Goal: Information Seeking & Learning: Find specific fact

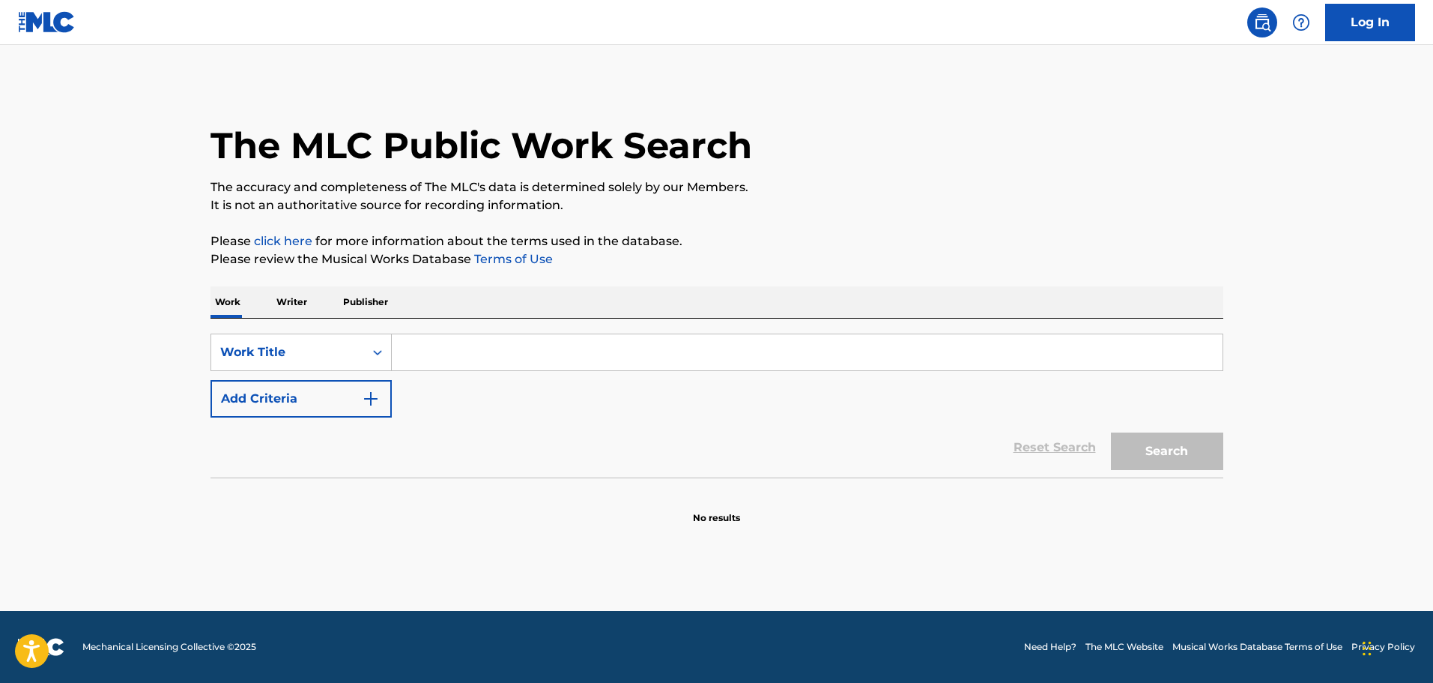
click at [328, 399] on button "Add Criteria" at bounding box center [301, 398] width 181 height 37
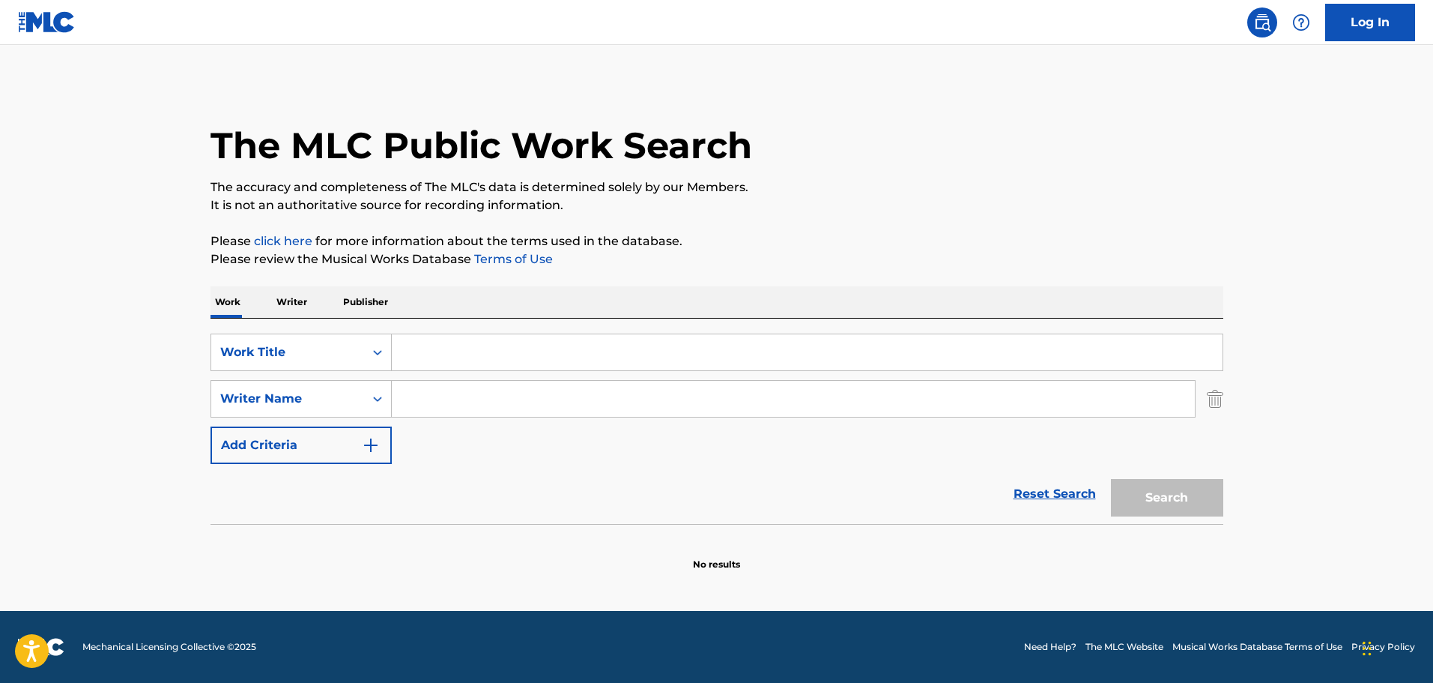
click at [447, 405] on input "Search Form" at bounding box center [793, 399] width 803 height 36
paste input "A242855723015515"
click at [449, 387] on input "A242855723015515" at bounding box center [793, 399] width 803 height 36
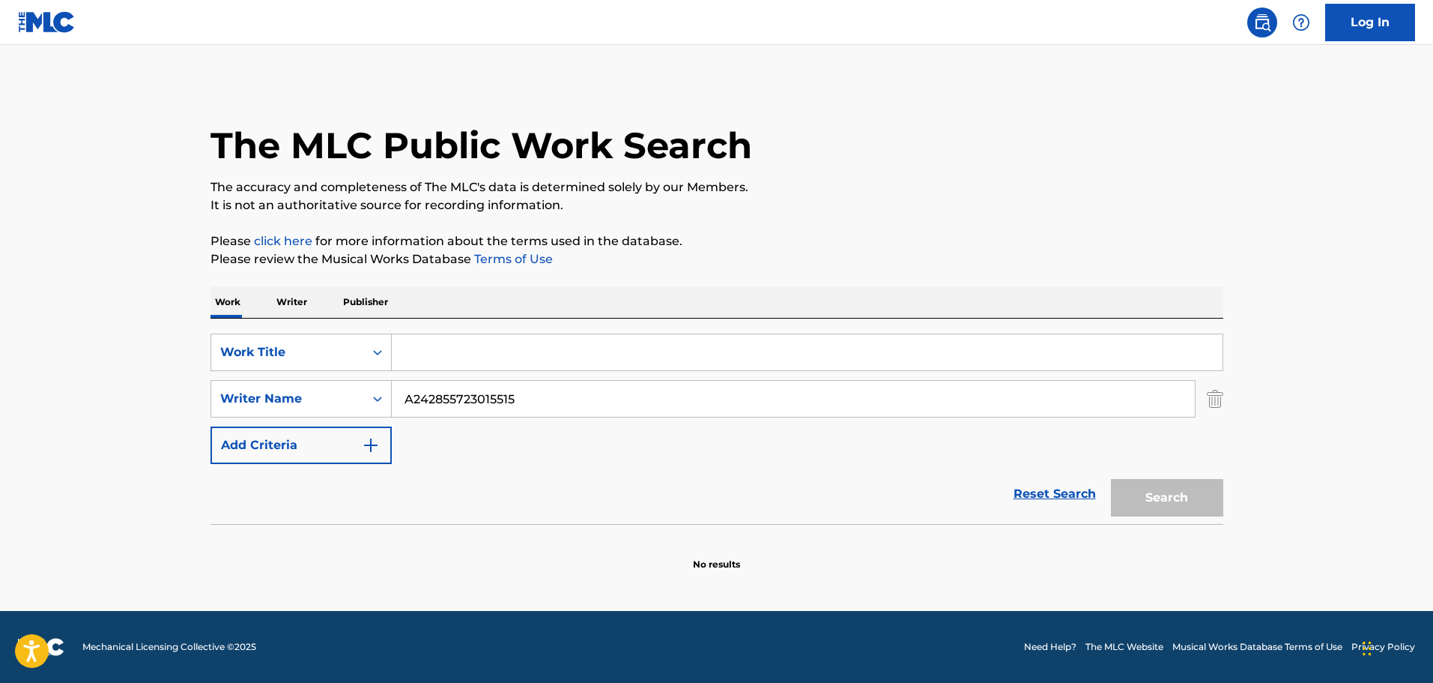
type input "A242855723015515"
click at [424, 351] on input "Search Form" at bounding box center [807, 352] width 831 height 36
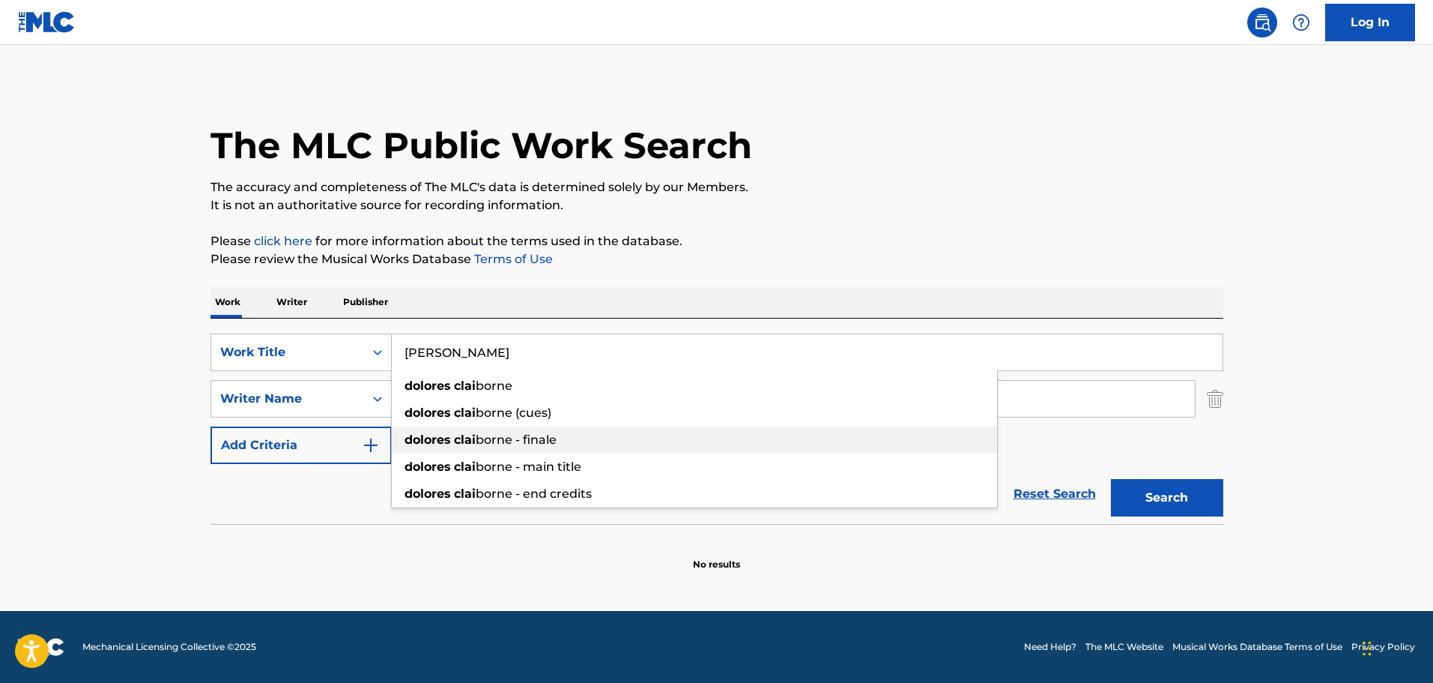
click at [438, 424] on div "dolores clai borne (cues)" at bounding box center [694, 412] width 605 height 27
type input "dolores claiborne (cues)"
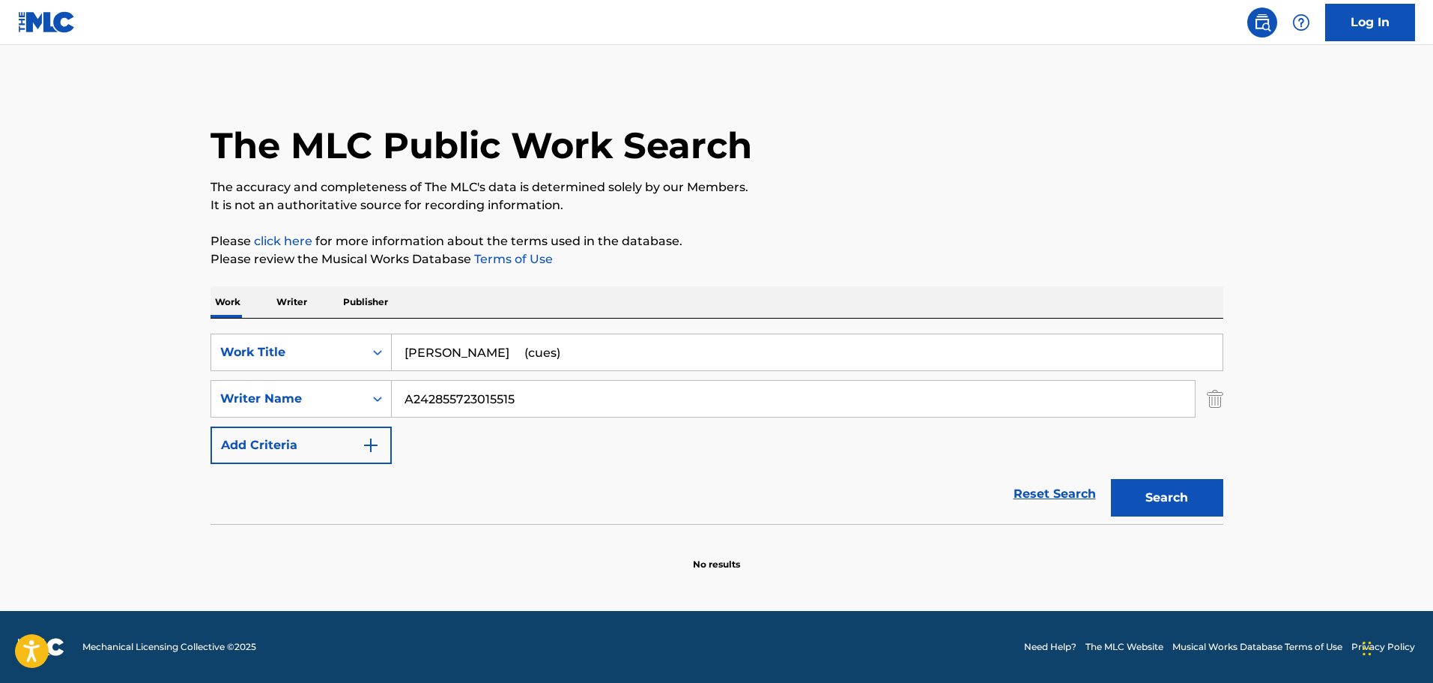
click at [484, 405] on input "A242855723015515" at bounding box center [793, 399] width 803 height 36
paste input "Danny Elfman"
type input "Danny Elfman"
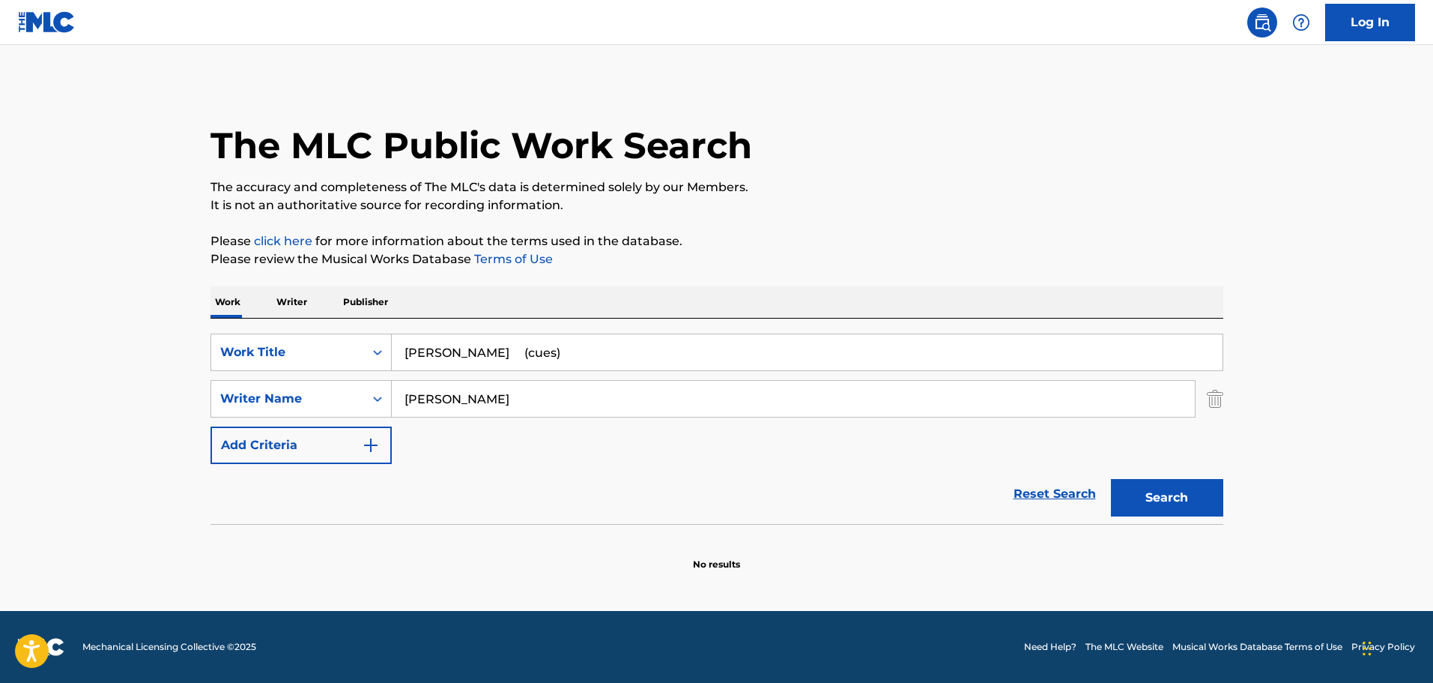
click at [1200, 501] on button "Search" at bounding box center [1167, 497] width 112 height 37
click at [522, 353] on input "dolores claiborne (cues)" at bounding box center [807, 352] width 831 height 36
click at [602, 345] on input "dolores claiborne (cues)" at bounding box center [807, 352] width 831 height 36
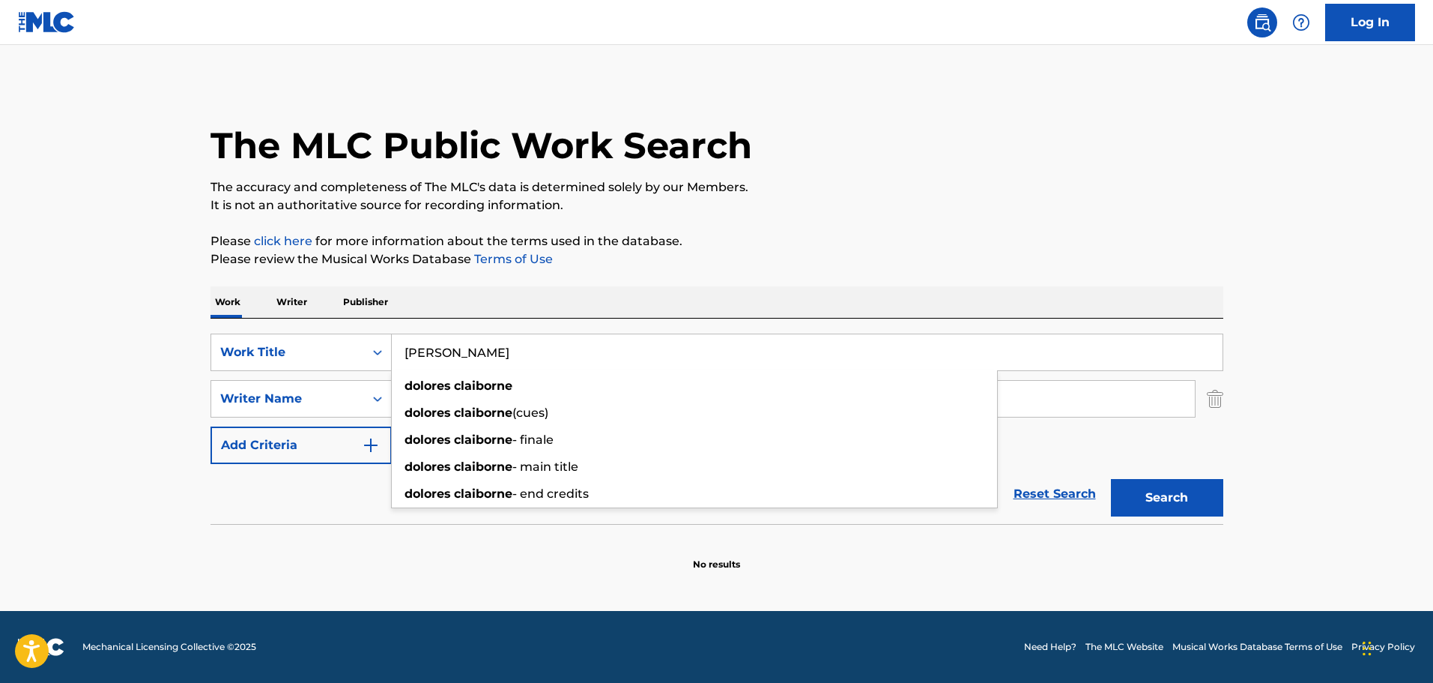
type input "dolores claiborne"
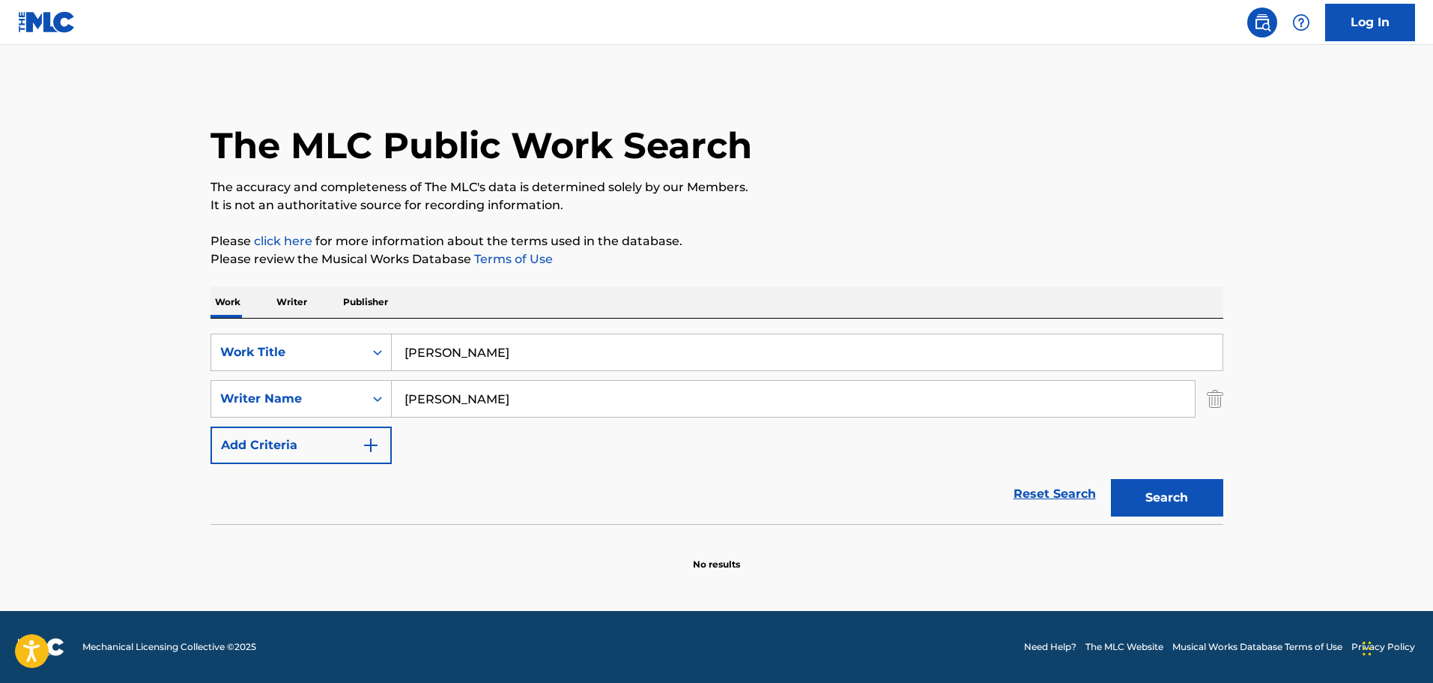
click at [1188, 499] on button "Search" at bounding box center [1167, 497] width 112 height 37
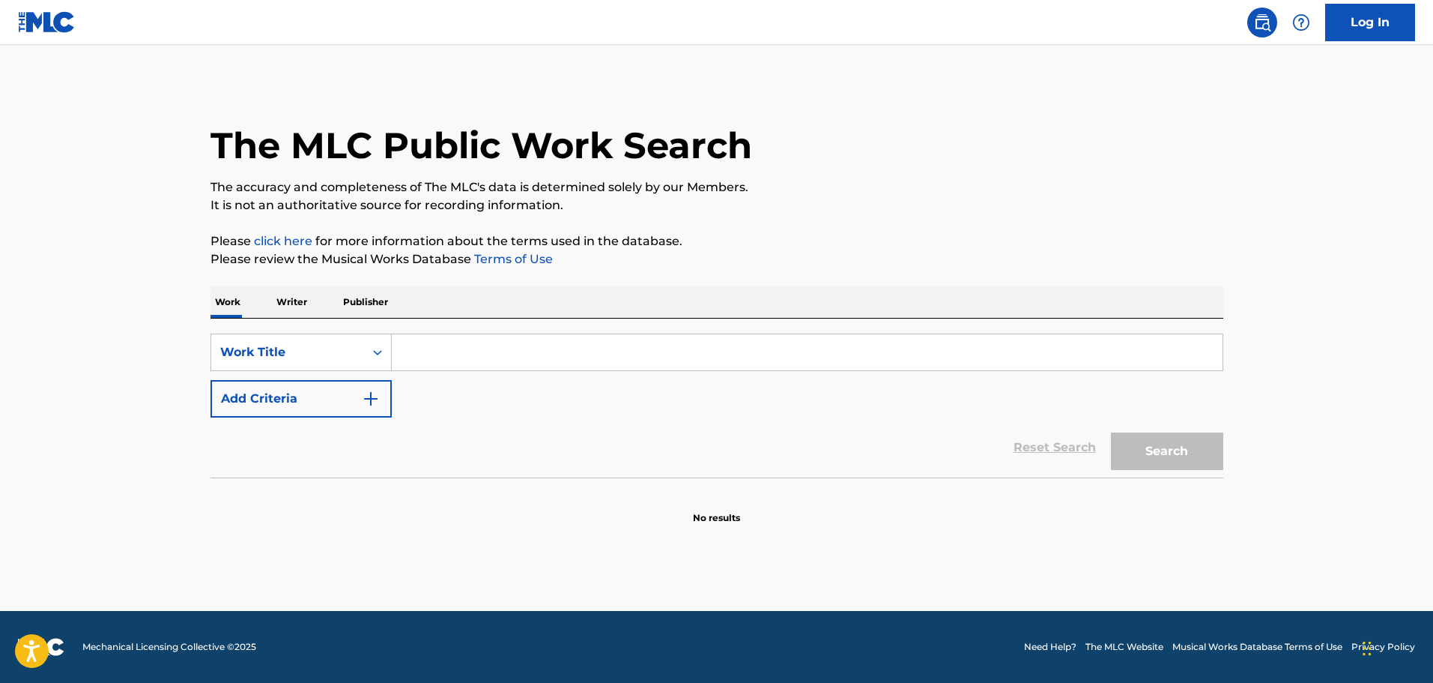
click at [358, 415] on button "Add Criteria" at bounding box center [301, 398] width 181 height 37
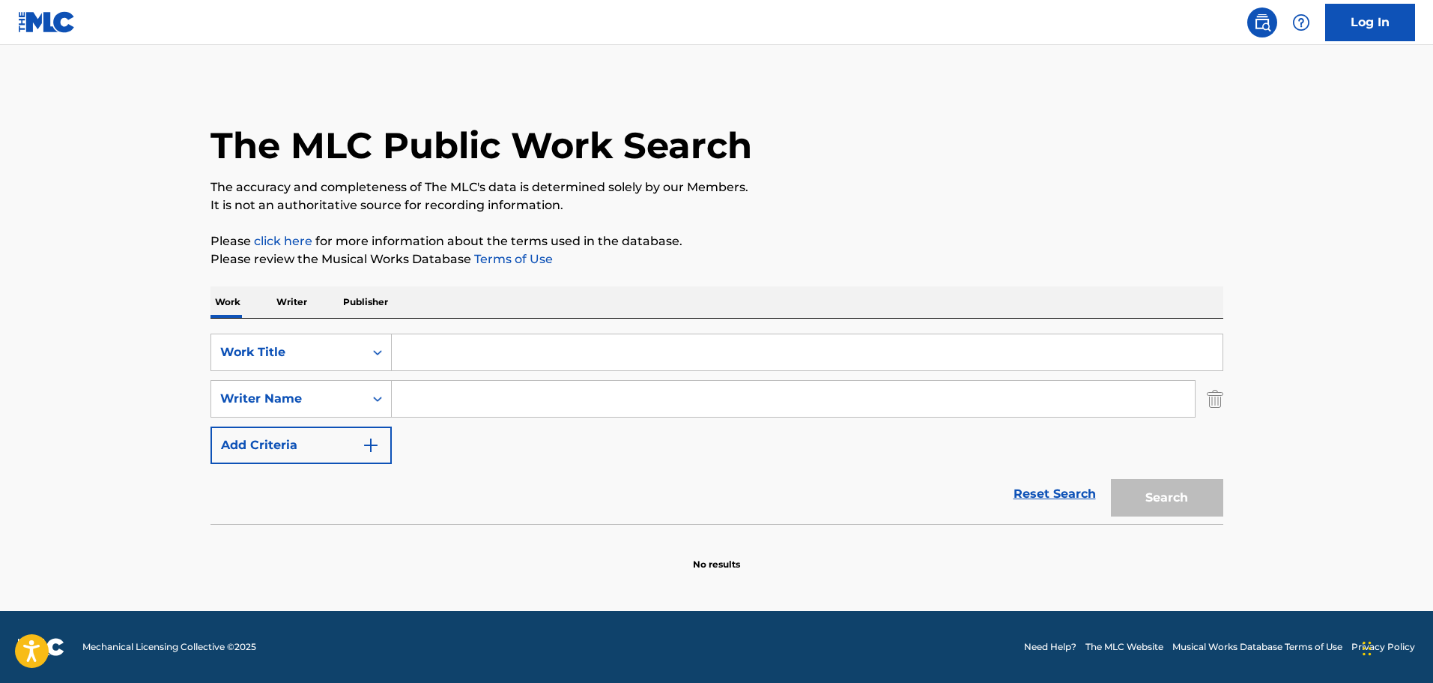
click at [463, 411] on input "Search Form" at bounding box center [793, 399] width 803 height 36
paste input "[PERSON_NAME]"
type input "[PERSON_NAME]"
click at [472, 368] on input "Search Form" at bounding box center [807, 352] width 831 height 36
drag, startPoint x: 432, startPoint y: 353, endPoint x: 374, endPoint y: 356, distance: 58.5
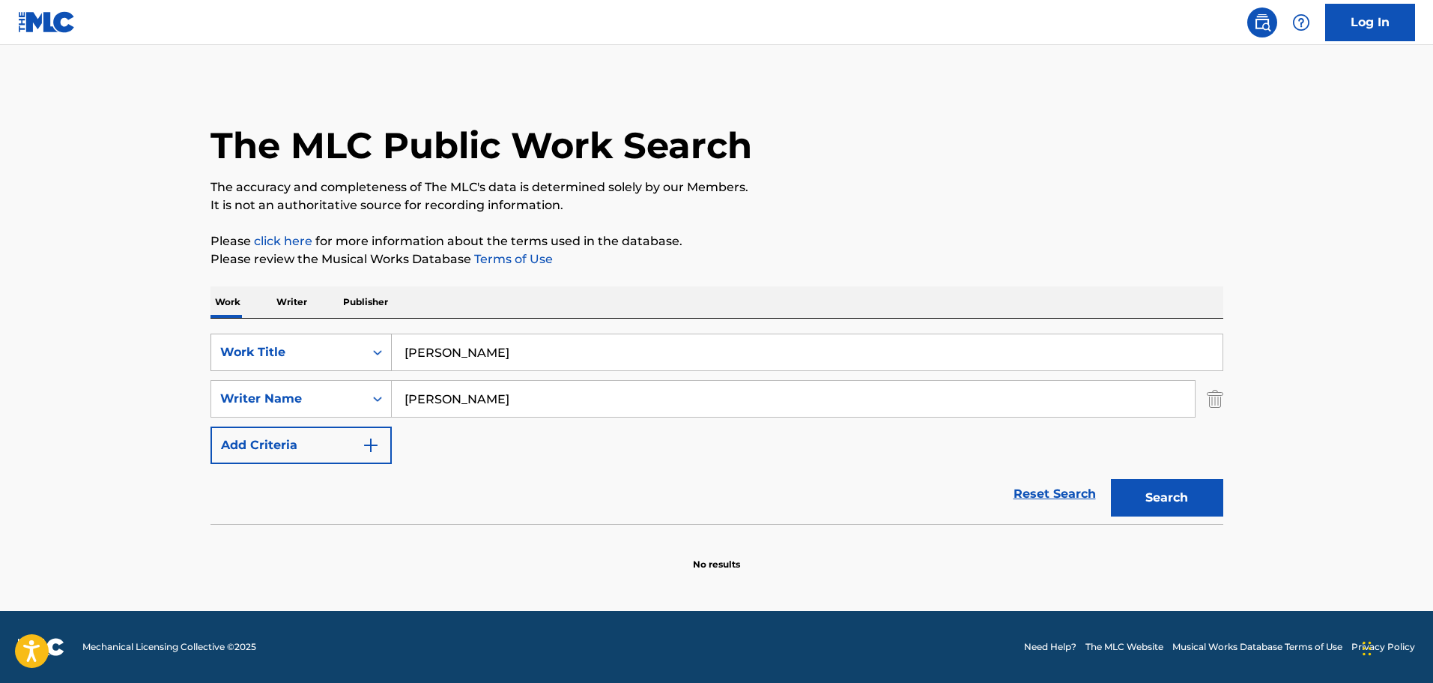
click at [389, 356] on div "SearchWithCriteriaf59112e9-6905-42b2-9e2f-2542f8b91a34 Work Title [PERSON_NAME]" at bounding box center [717, 351] width 1013 height 37
click at [1191, 499] on button "Search" at bounding box center [1167, 497] width 112 height 37
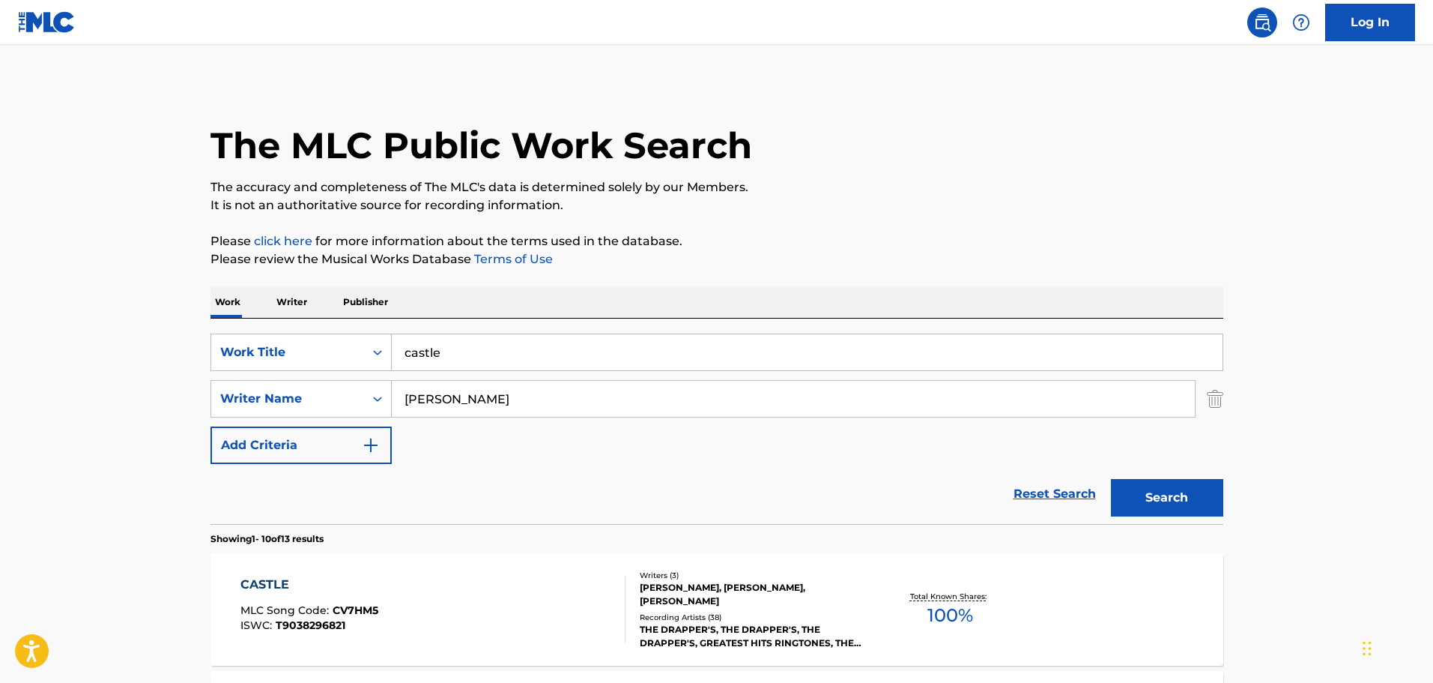
click at [532, 351] on input "castle" at bounding box center [807, 352] width 831 height 36
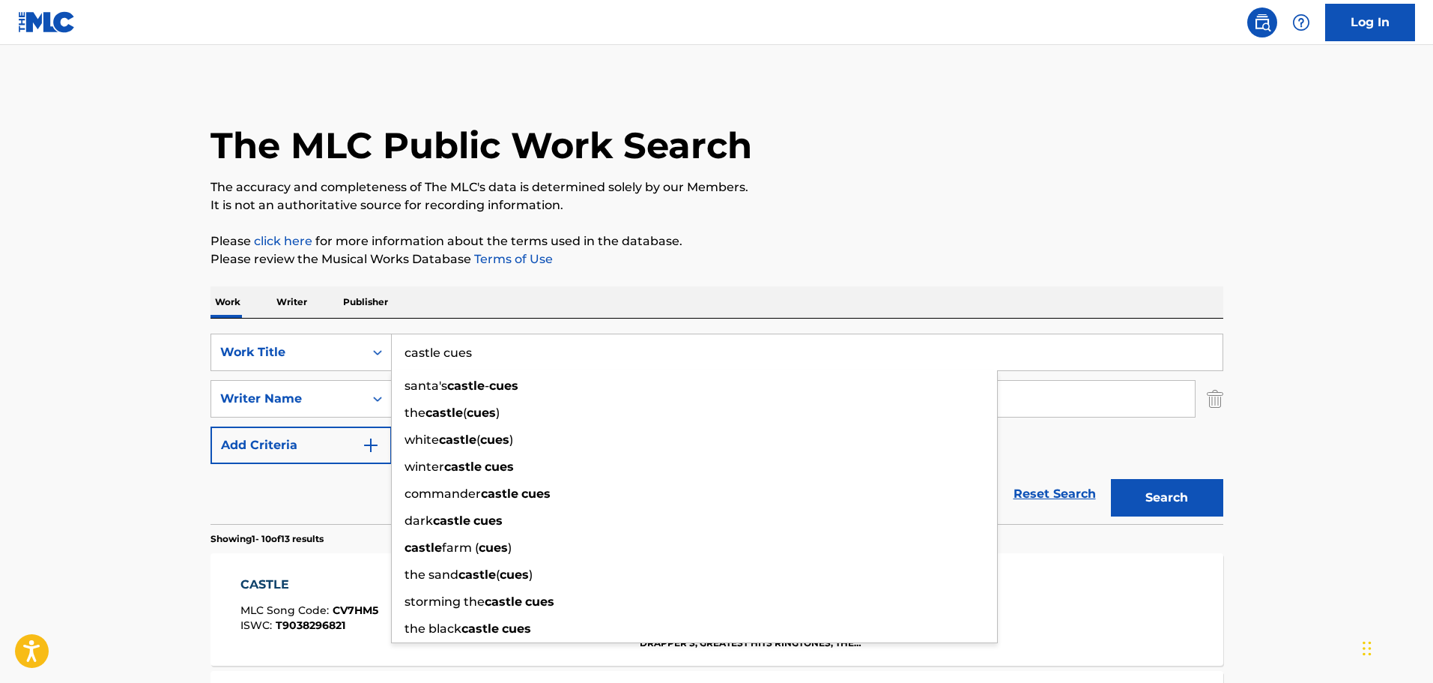
type input "castle cues"
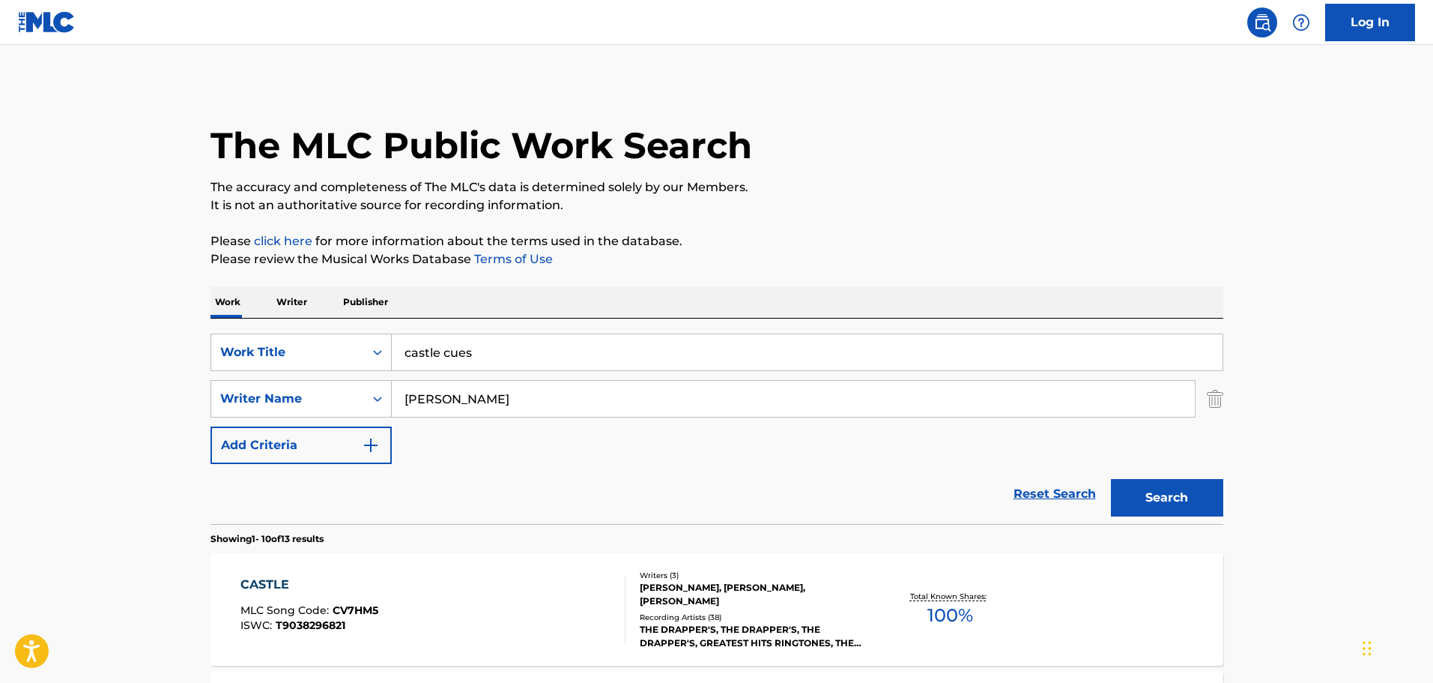
click at [1172, 495] on button "Search" at bounding box center [1167, 497] width 112 height 37
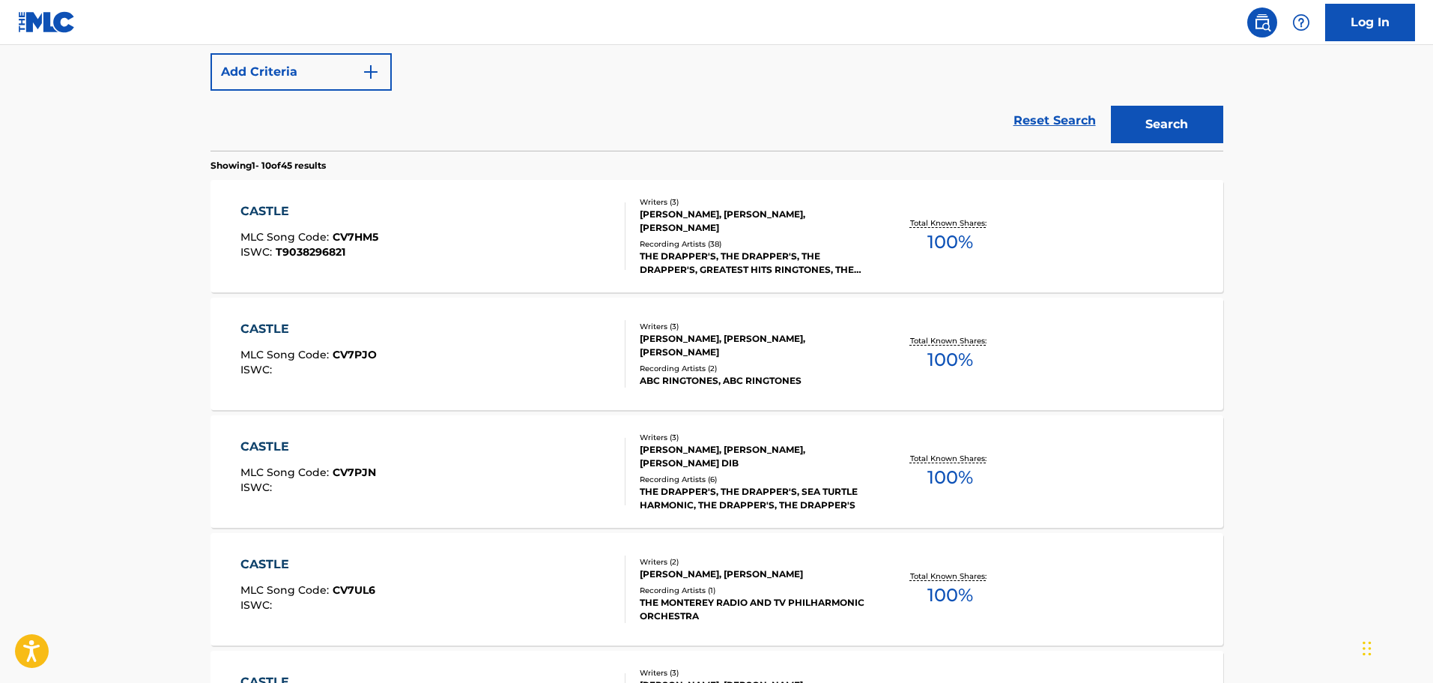
scroll to position [375, 0]
click at [510, 241] on div "CASTLE MLC Song Code : CV7HM5 ISWC : T9038296821" at bounding box center [433, 234] width 385 height 67
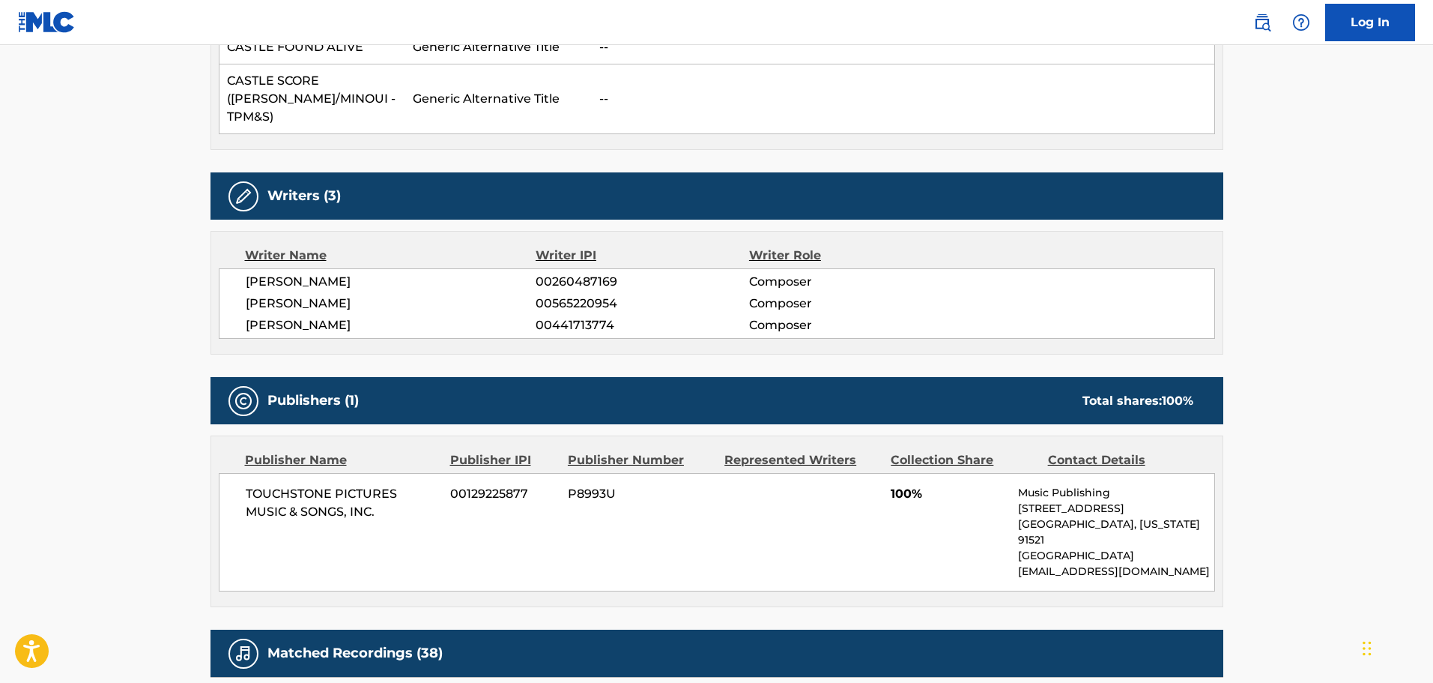
scroll to position [674, 0]
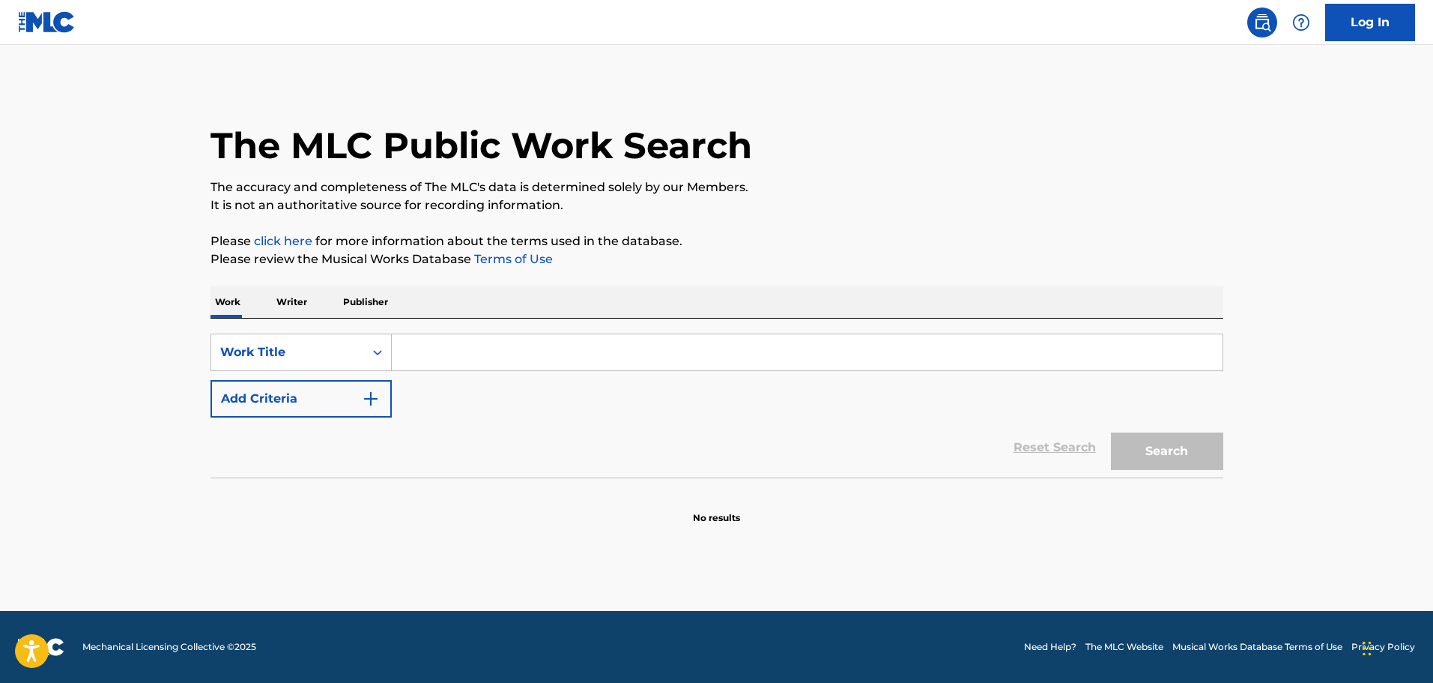
drag, startPoint x: 308, startPoint y: 441, endPoint x: 316, endPoint y: 437, distance: 9.4
click at [310, 440] on div "Reset Search Search" at bounding box center [717, 447] width 1013 height 60
click at [342, 409] on button "Add Criteria" at bounding box center [301, 398] width 181 height 37
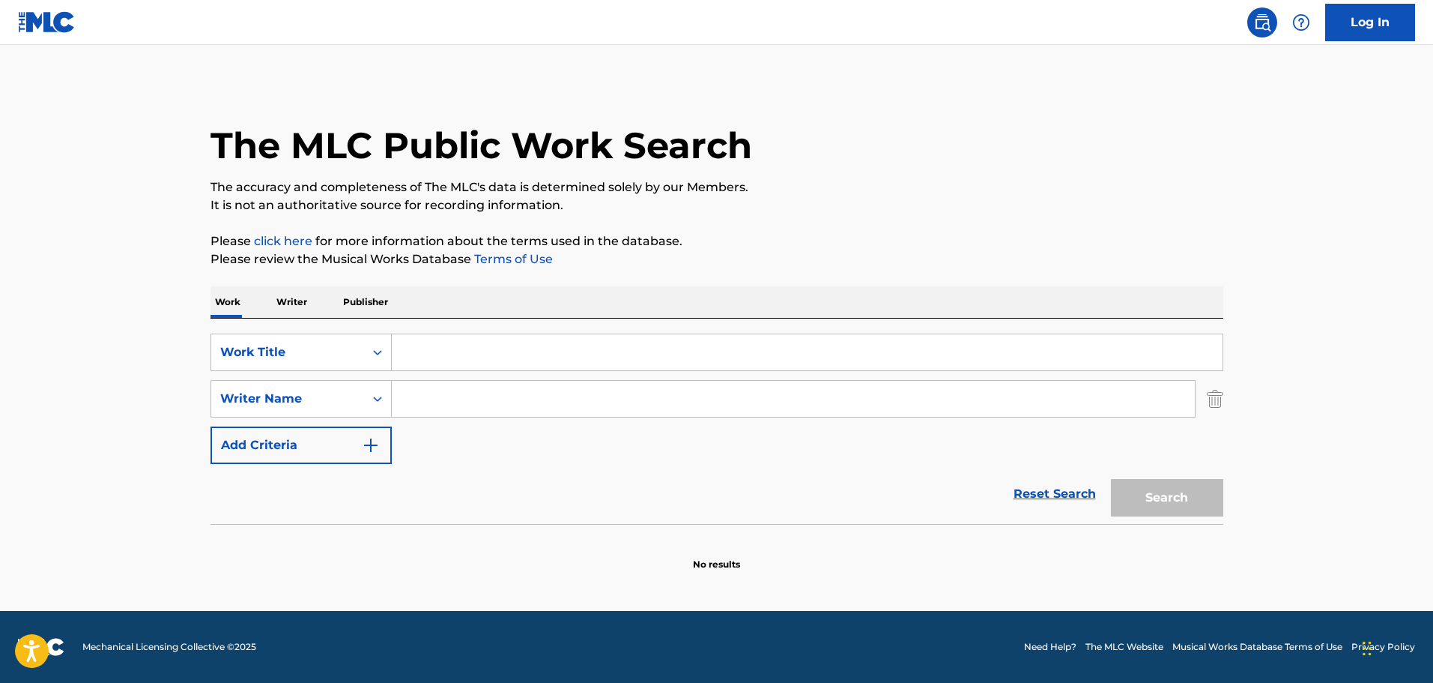
click at [455, 406] on input "Search Form" at bounding box center [793, 399] width 803 height 36
type input "Reinhold Heil Johnny Klimek"
click at [453, 362] on input "Search Form" at bounding box center [807, 352] width 831 height 36
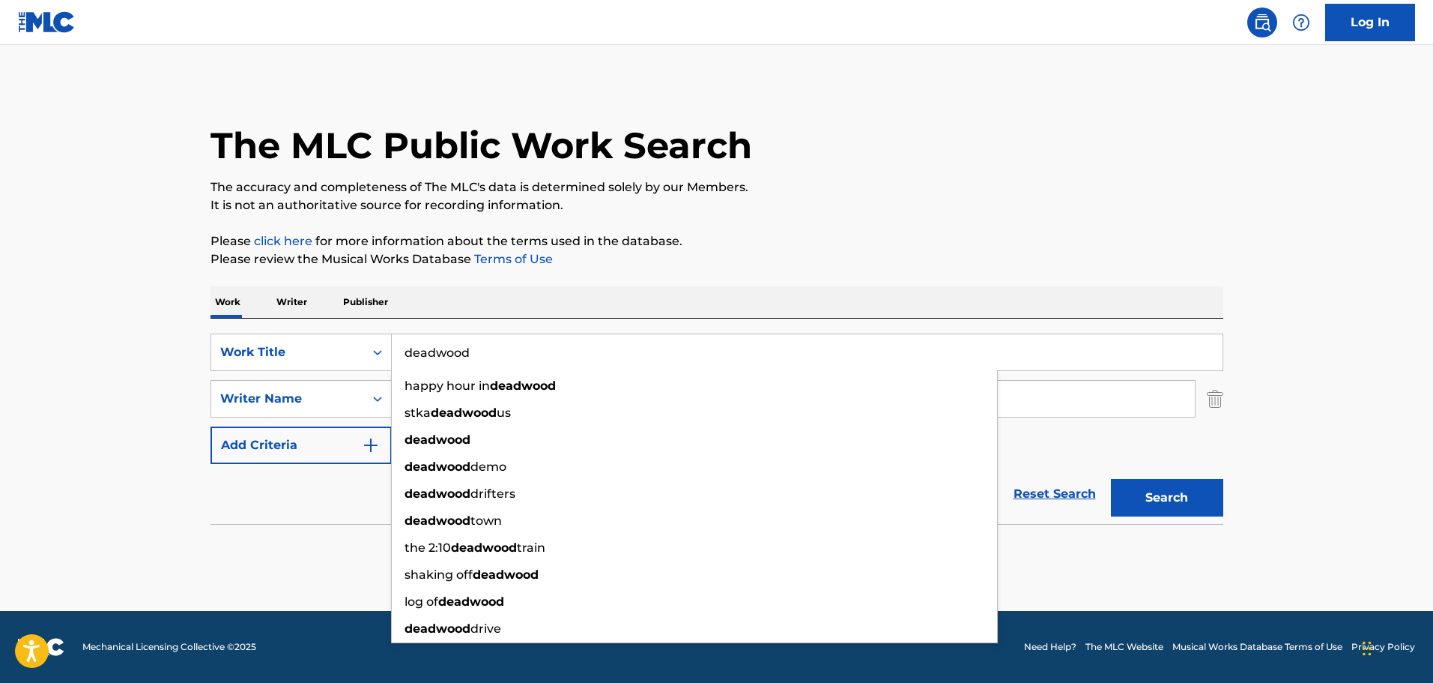
type input "deadwood"
click at [1111, 479] on button "Search" at bounding box center [1167, 497] width 112 height 37
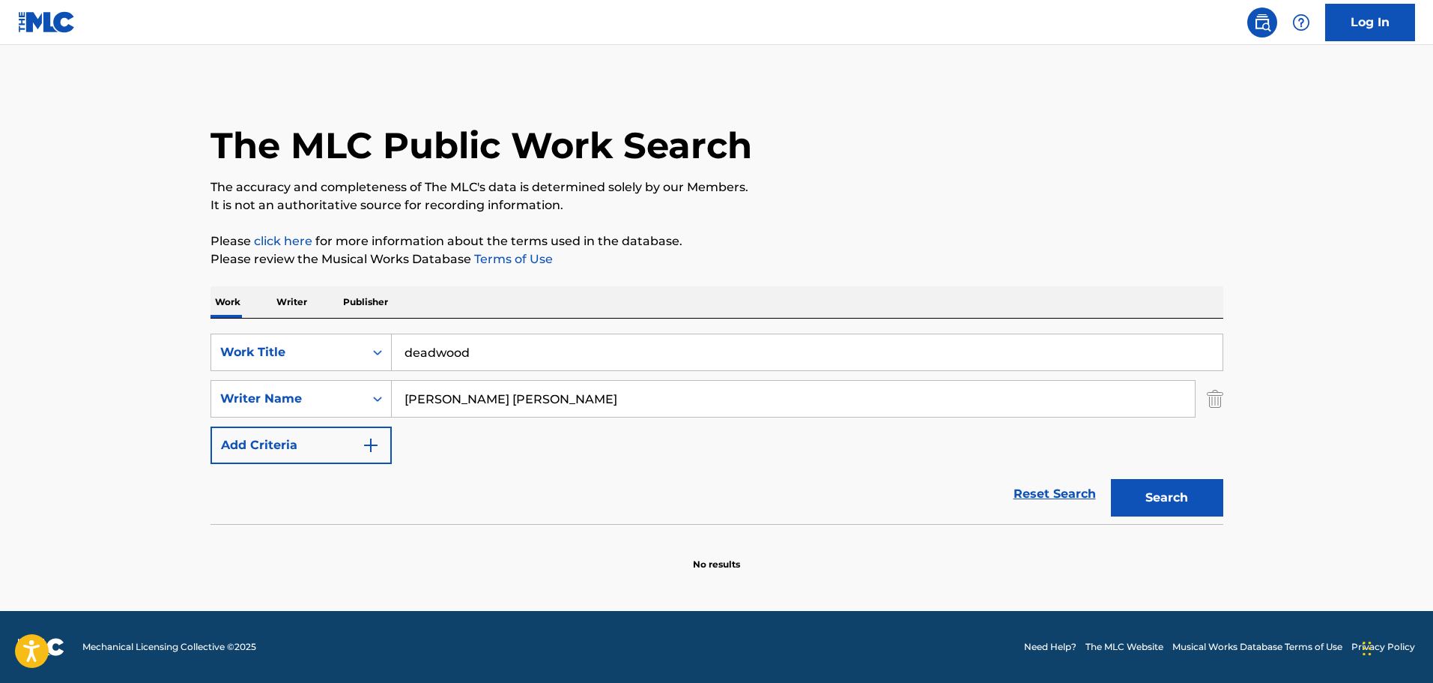
click at [489, 398] on input "Reinhold Heil Johnny Klimek" at bounding box center [793, 399] width 803 height 36
drag, startPoint x: 635, startPoint y: 398, endPoint x: 491, endPoint y: 405, distance: 144.0
click at [491, 405] on input "Reinhold Heil Johnny Klimek" at bounding box center [793, 399] width 803 height 36
type input "Reinhold Heil"
click at [1111, 479] on button "Search" at bounding box center [1167, 497] width 112 height 37
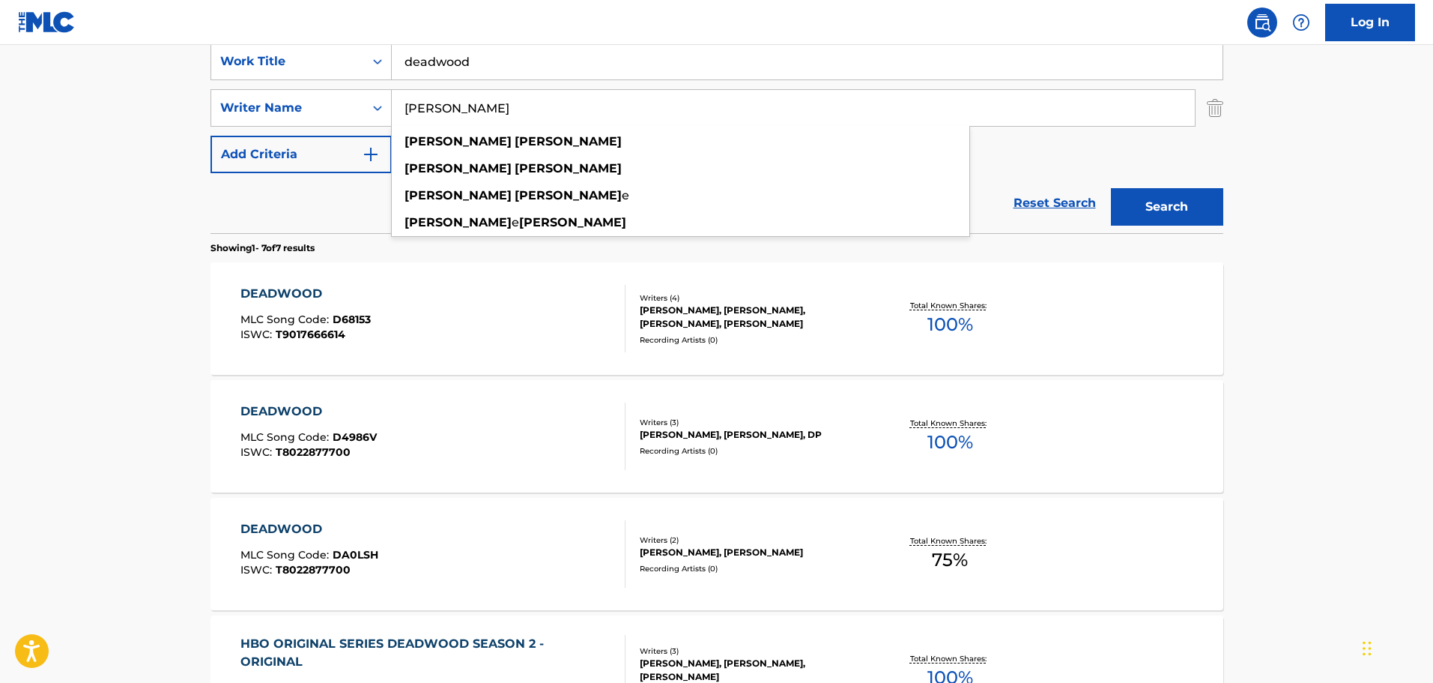
scroll to position [300, 0]
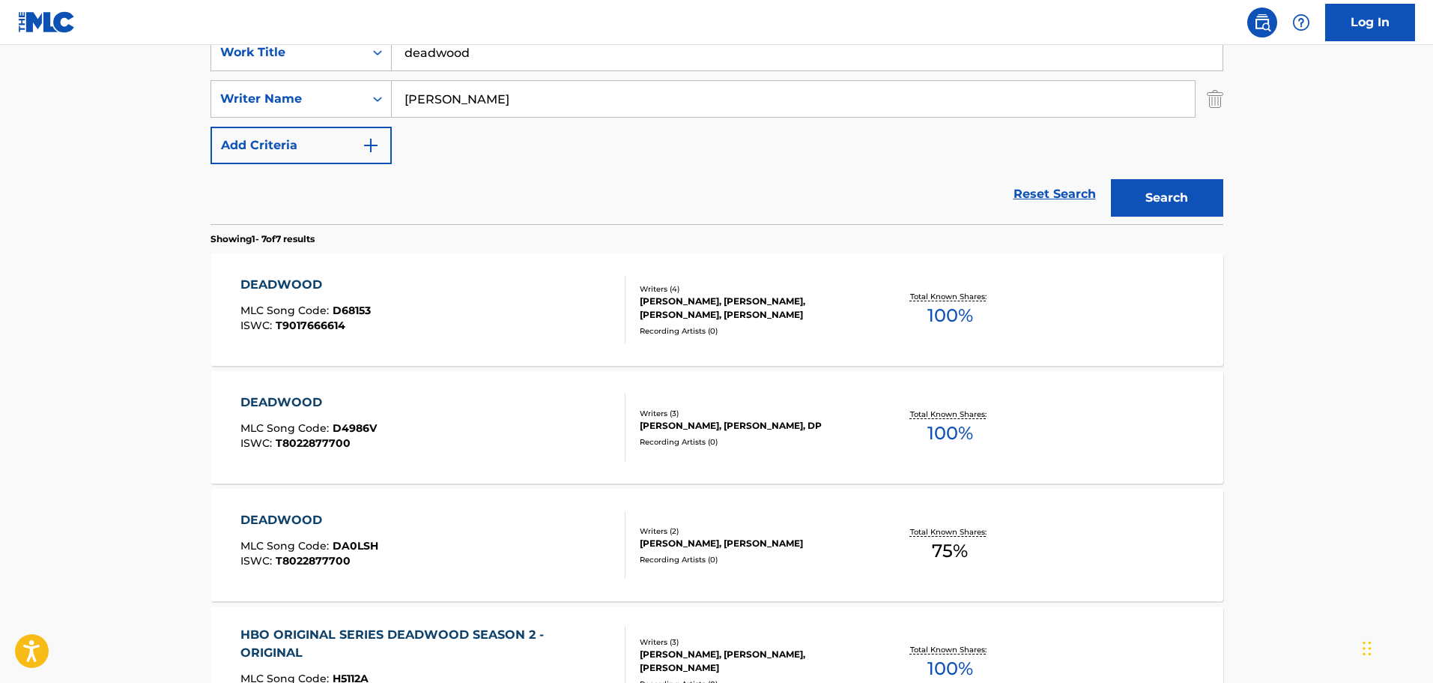
click at [280, 397] on div "DEADWOOD" at bounding box center [309, 402] width 136 height 18
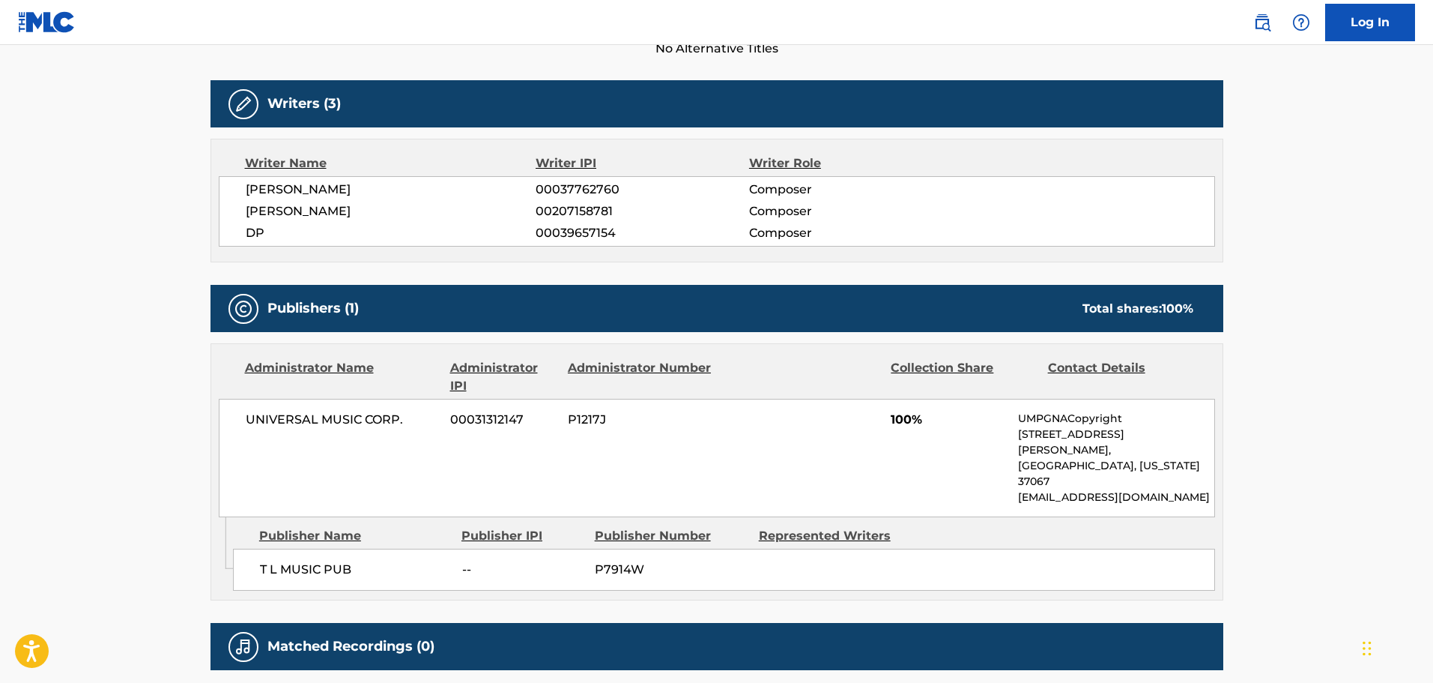
scroll to position [450, 0]
